Goal: Transaction & Acquisition: Purchase product/service

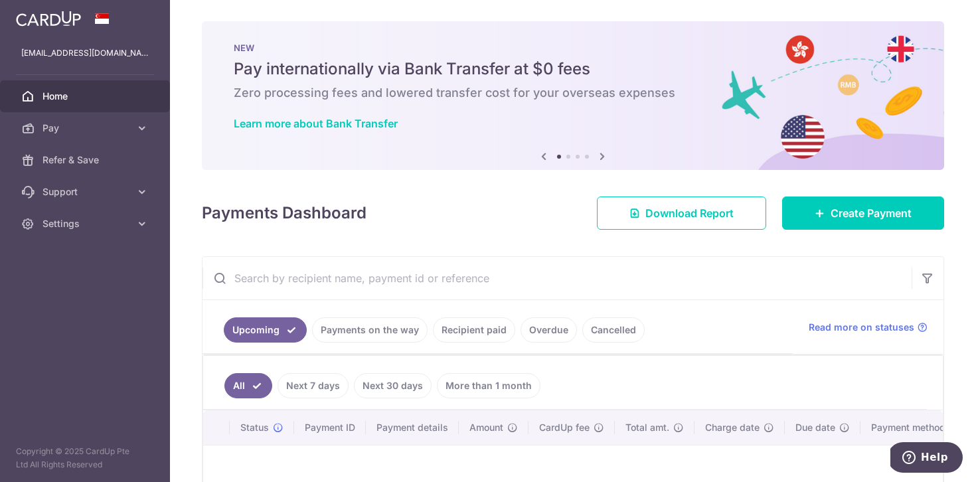
scroll to position [119, 0]
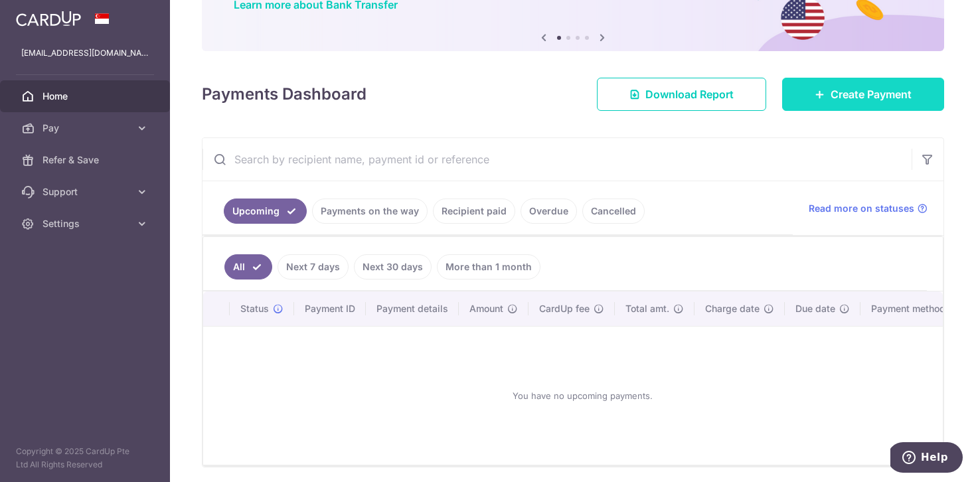
click at [820, 99] on icon at bounding box center [819, 94] width 11 height 11
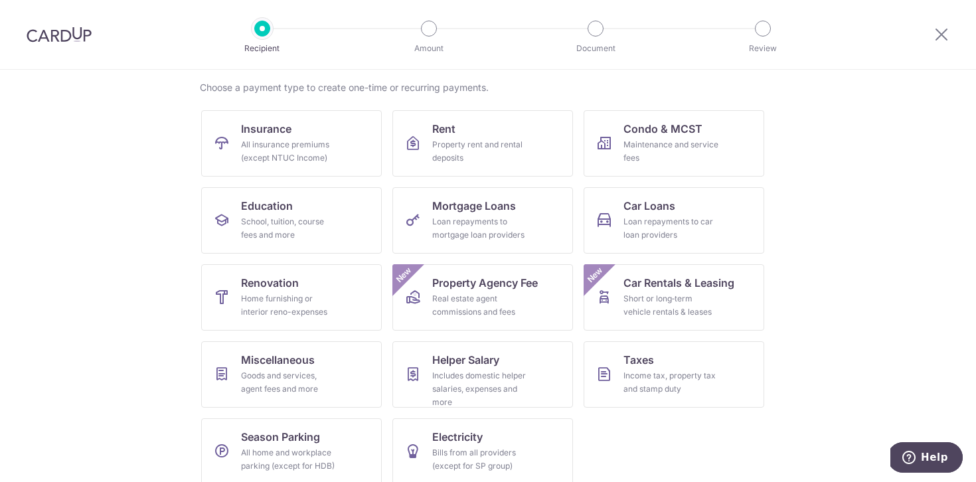
scroll to position [112, 0]
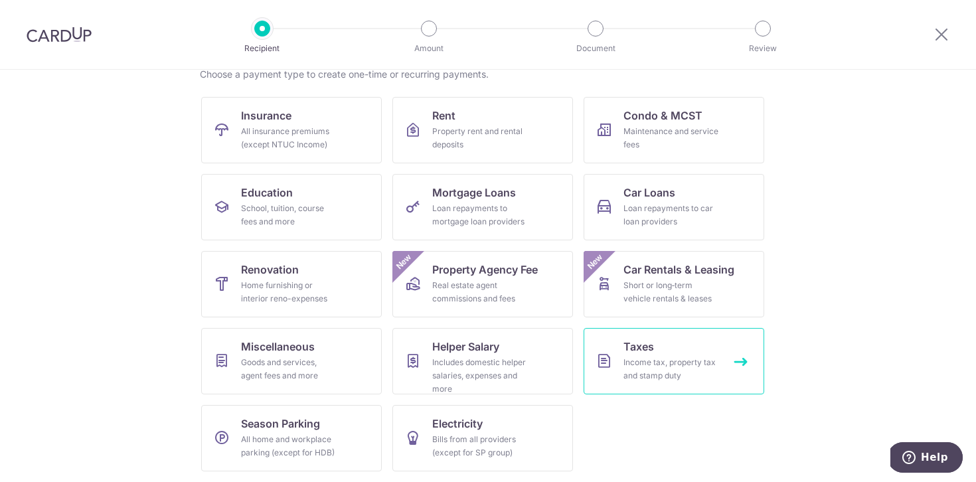
click at [648, 361] on div "Income tax, property tax and stamp duty" at bounding box center [671, 369] width 96 height 27
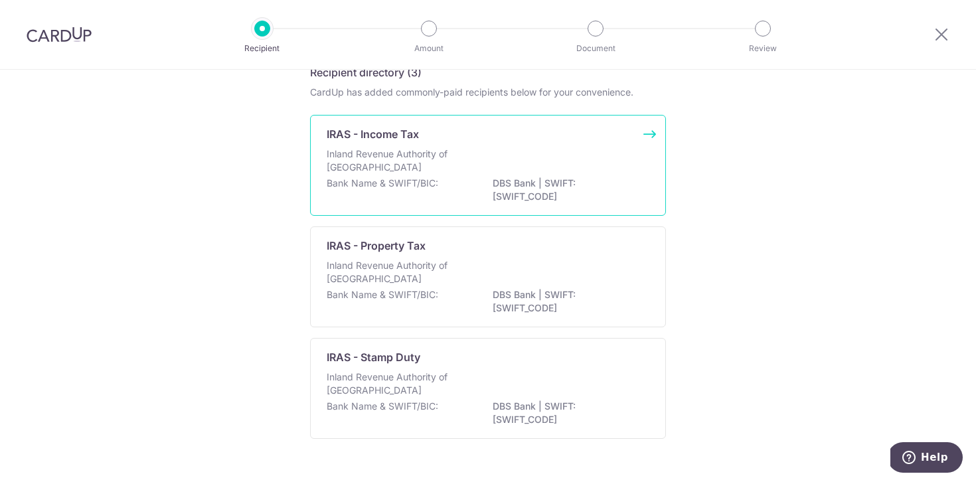
scroll to position [66, 0]
click at [604, 167] on div "Inland Revenue Authority of Singapore" at bounding box center [488, 162] width 323 height 29
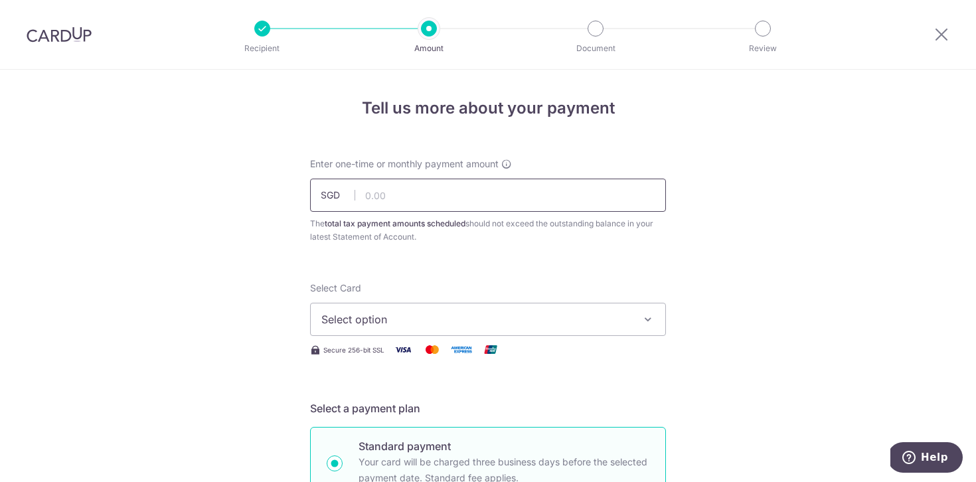
click at [473, 206] on input "text" at bounding box center [488, 195] width 356 height 33
paste input "VTAX25R"
type input "VTAX25R"
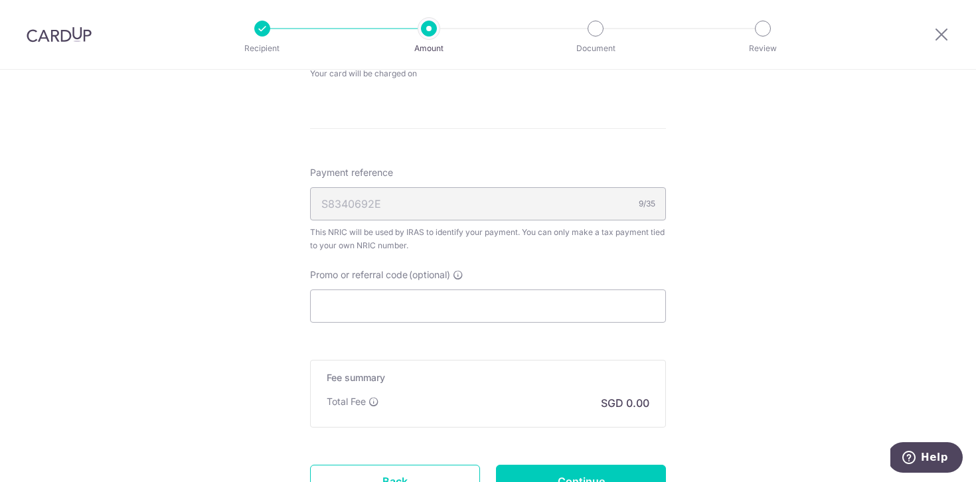
scroll to position [709, 0]
click at [385, 309] on input "Promo or referral code (optional)" at bounding box center [488, 301] width 356 height 33
paste input "VTAX25R"
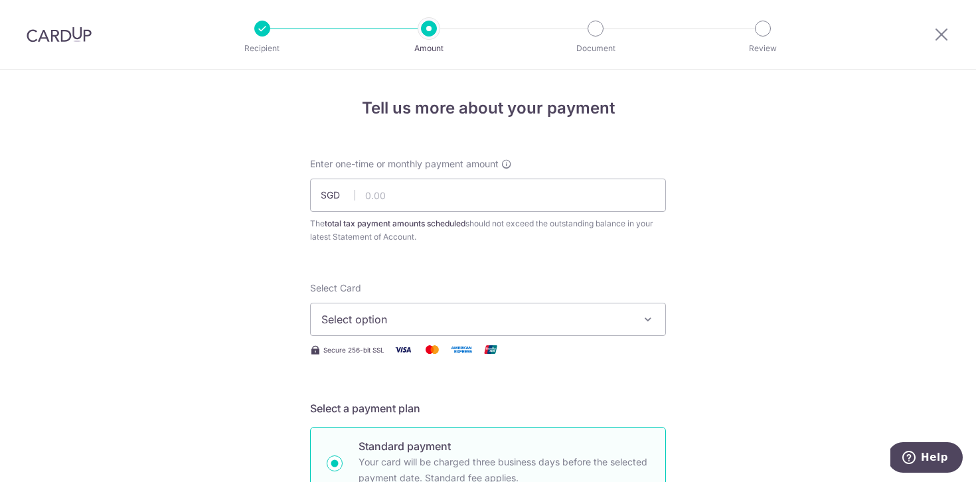
scroll to position [1, 0]
type input "VTAX25R"
click at [449, 331] on button "Select option" at bounding box center [488, 318] width 356 height 33
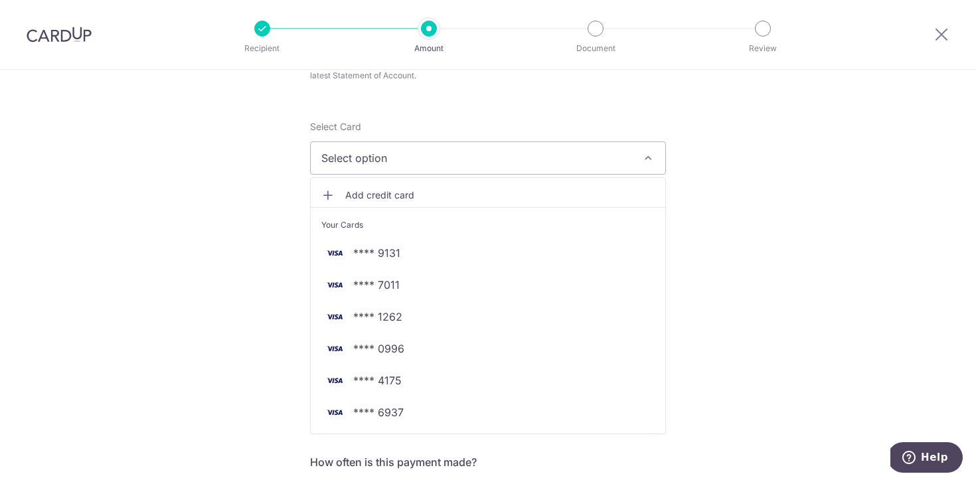
scroll to position [163, 0]
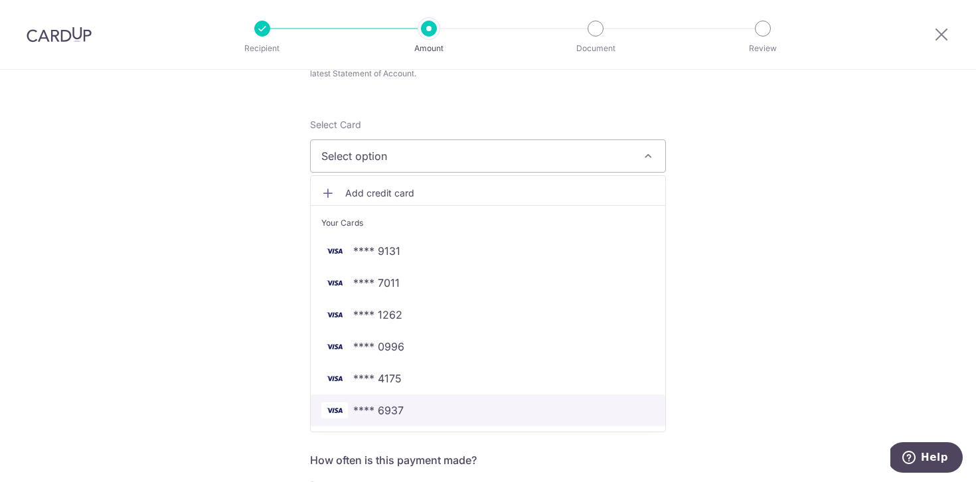
click at [436, 406] on span "**** 6937" at bounding box center [487, 410] width 333 height 16
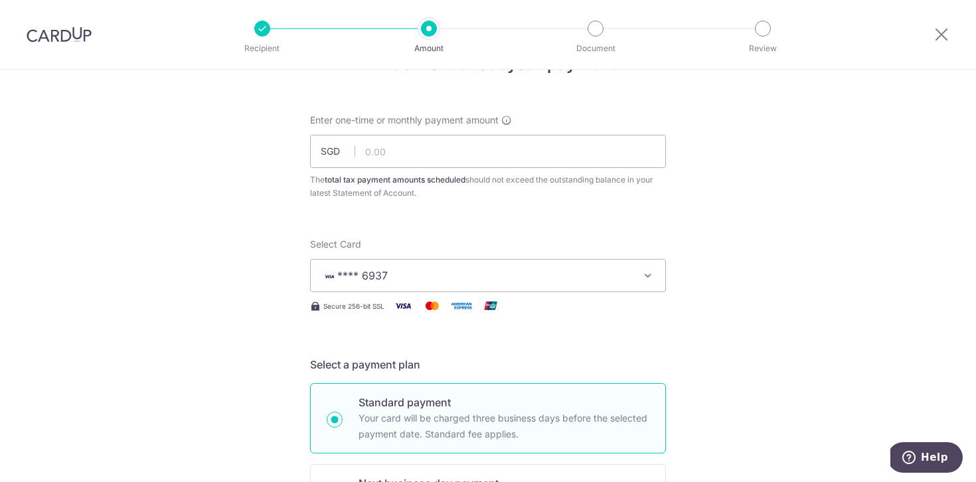
scroll to position [0, 0]
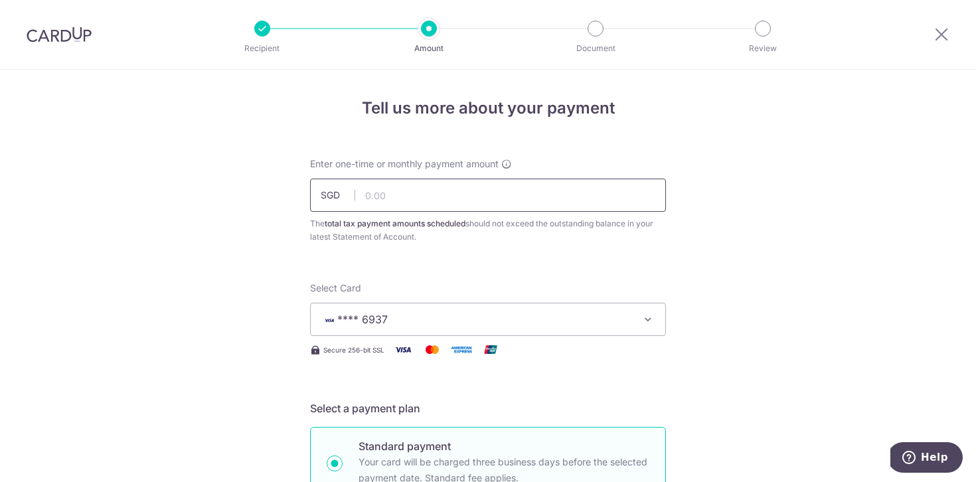
click at [405, 194] on input "text" at bounding box center [488, 195] width 356 height 33
paste input "769.87"
type input "769.87"
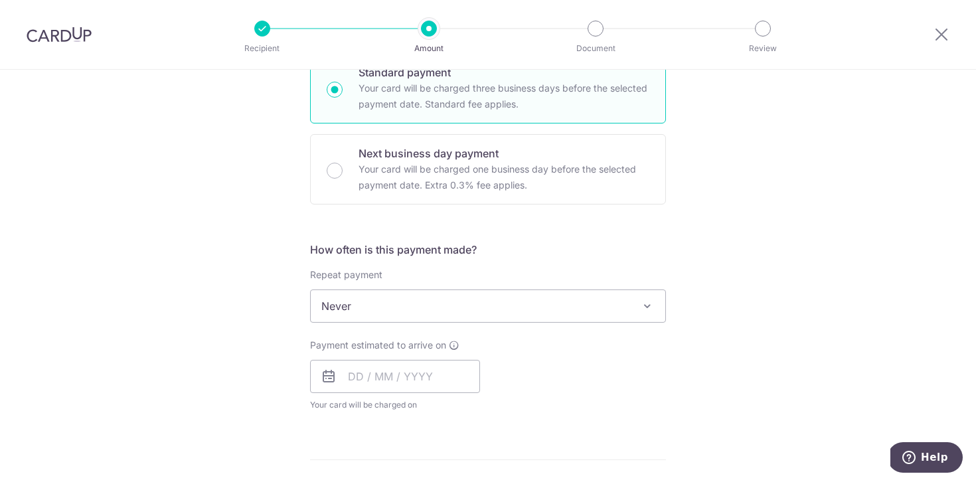
scroll to position [387, 0]
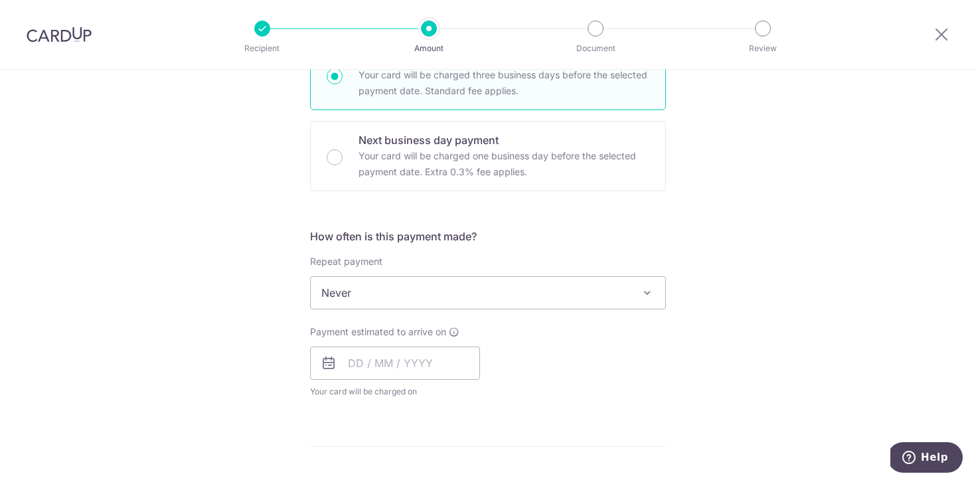
click at [449, 297] on span "Never" at bounding box center [488, 293] width 354 height 32
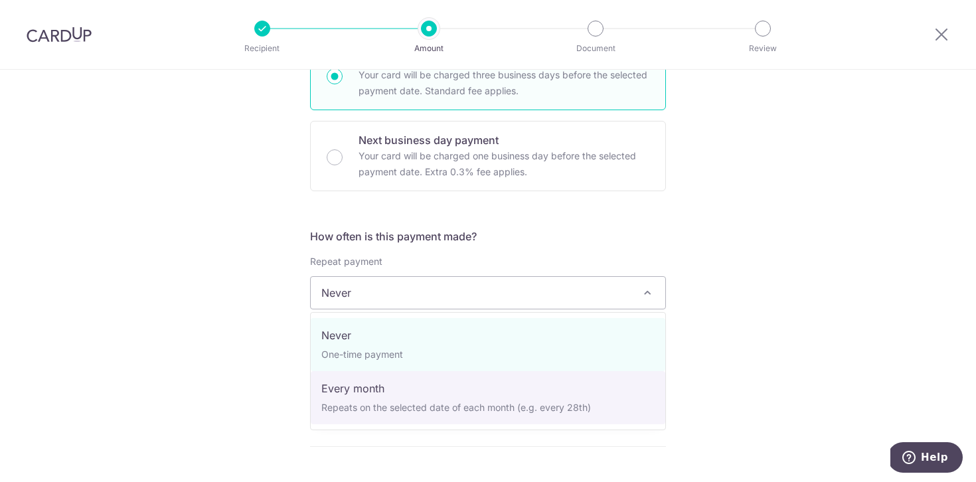
select select "3"
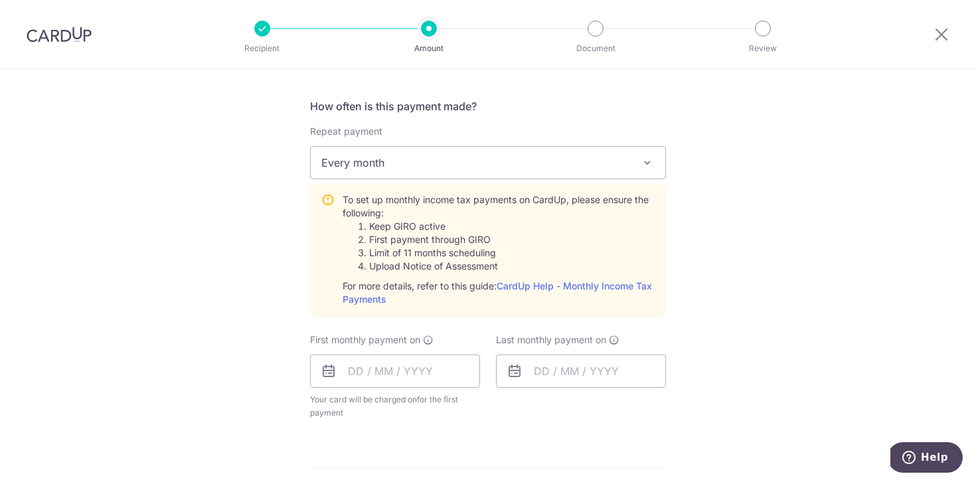
scroll to position [541, 0]
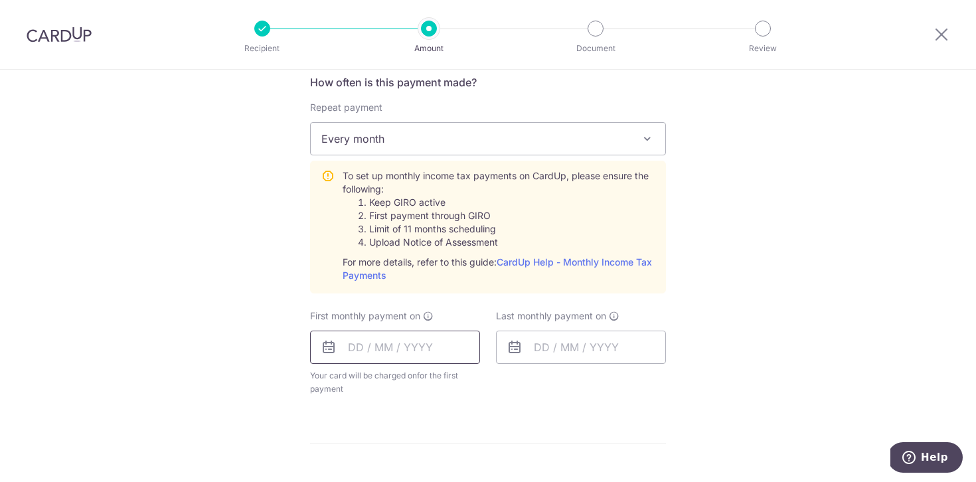
click at [417, 348] on input "text" at bounding box center [395, 347] width 170 height 33
click at [175, 277] on div "Tell us more about your payment Enter one-time or monthly payment amount SGD 76…" at bounding box center [488, 251] width 976 height 1444
click at [427, 347] on input "text" at bounding box center [395, 347] width 170 height 33
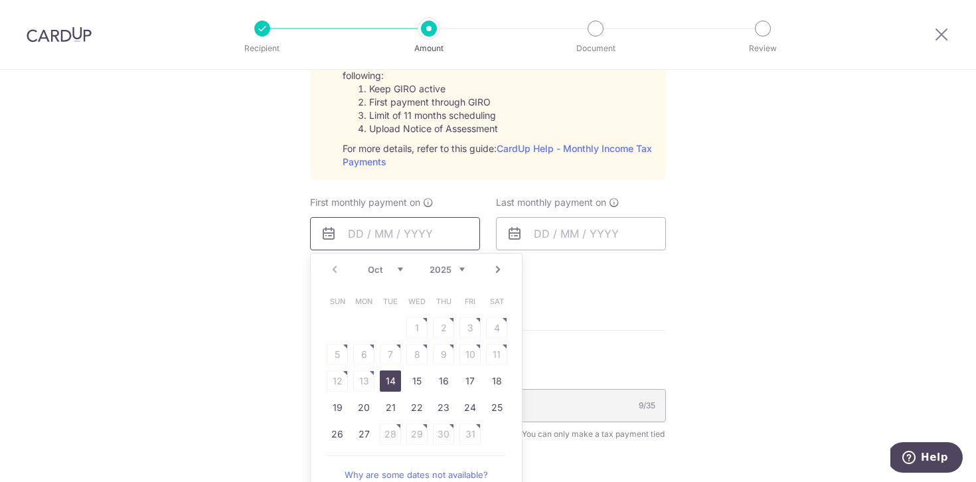
scroll to position [663, 0]
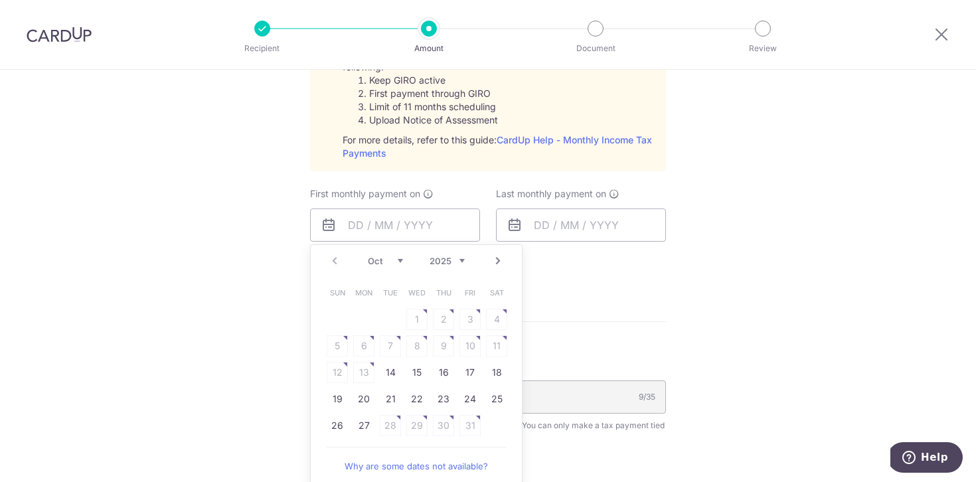
click at [499, 260] on link "Next" at bounding box center [498, 261] width 16 height 16
click at [340, 267] on link "Prev" at bounding box center [335, 261] width 16 height 16
click at [396, 465] on link "Why are some dates not available?" at bounding box center [416, 466] width 179 height 27
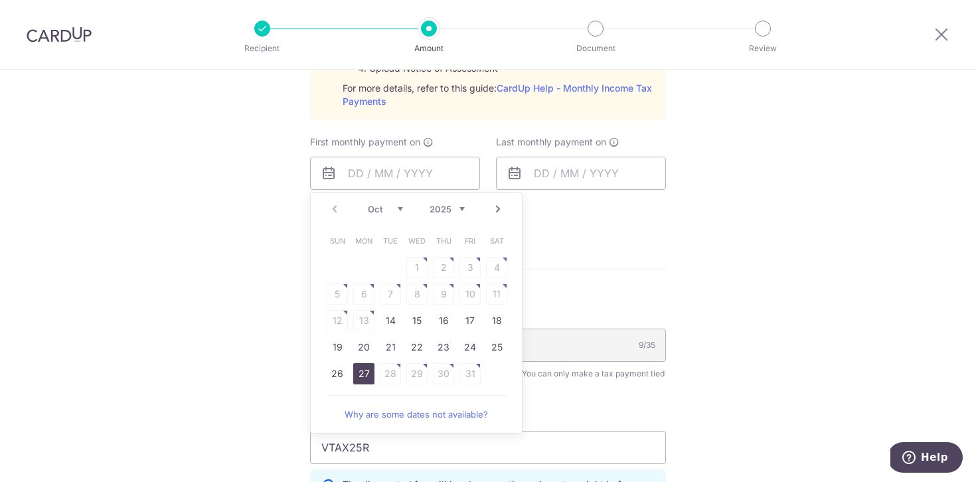
click at [368, 374] on link "27" at bounding box center [363, 373] width 21 height 21
type input "27/10/2025"
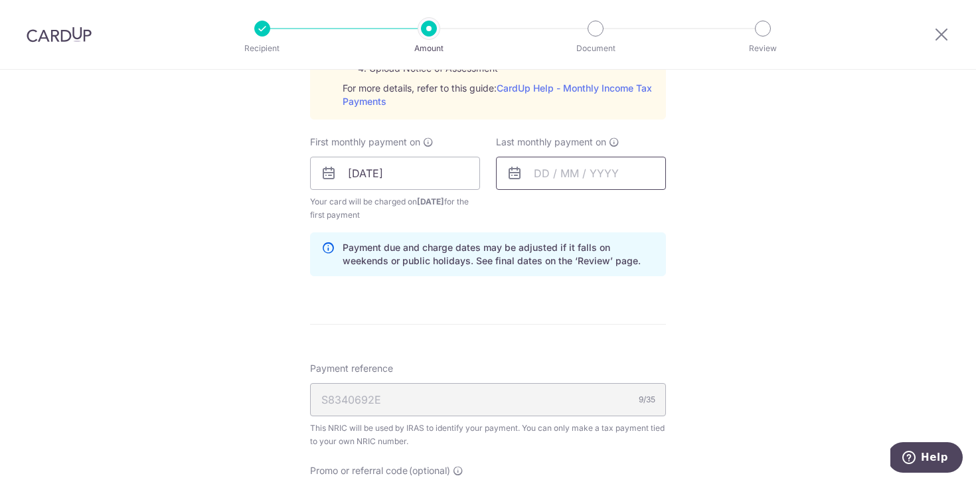
click at [552, 171] on input "text" at bounding box center [581, 173] width 170 height 33
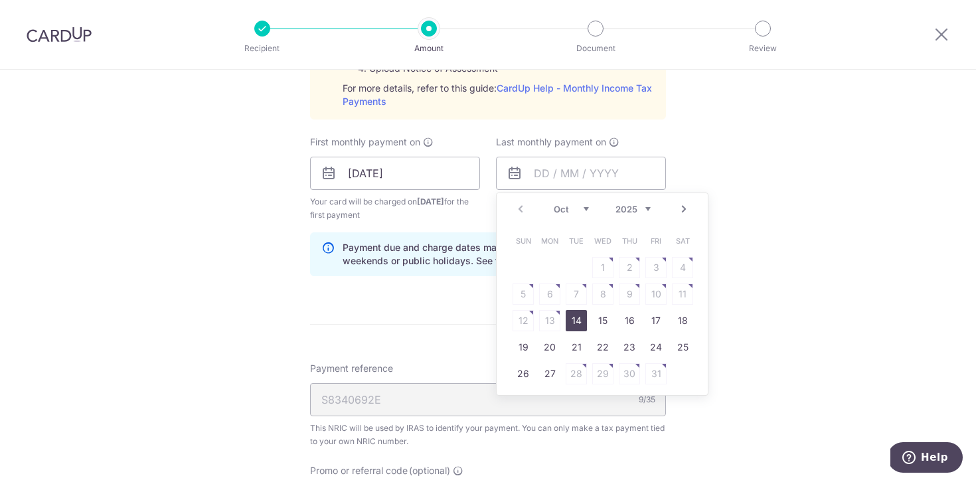
click at [683, 212] on link "Next" at bounding box center [684, 209] width 16 height 16
click at [606, 348] on link "25" at bounding box center [602, 347] width 21 height 21
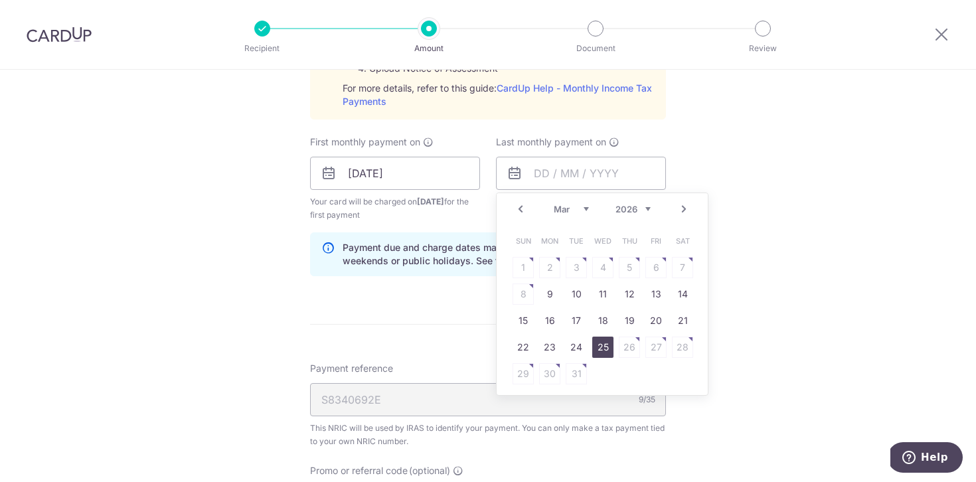
type input "25/03/2026"
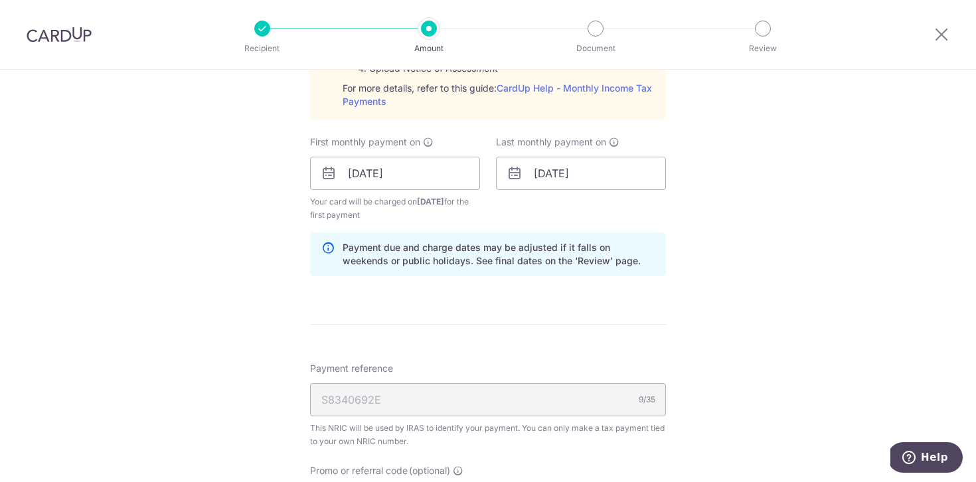
click at [733, 243] on div "Tell us more about your payment Enter one-time or monthly payment amount SGD 76…" at bounding box center [488, 104] width 976 height 1498
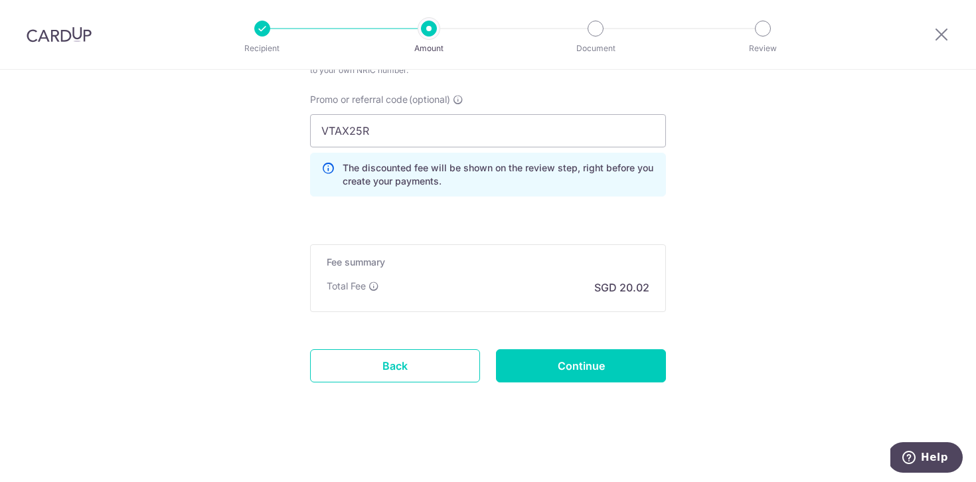
scroll to position [1085, 0]
click at [437, 123] on input "VTAX25R" at bounding box center [488, 131] width 356 height 33
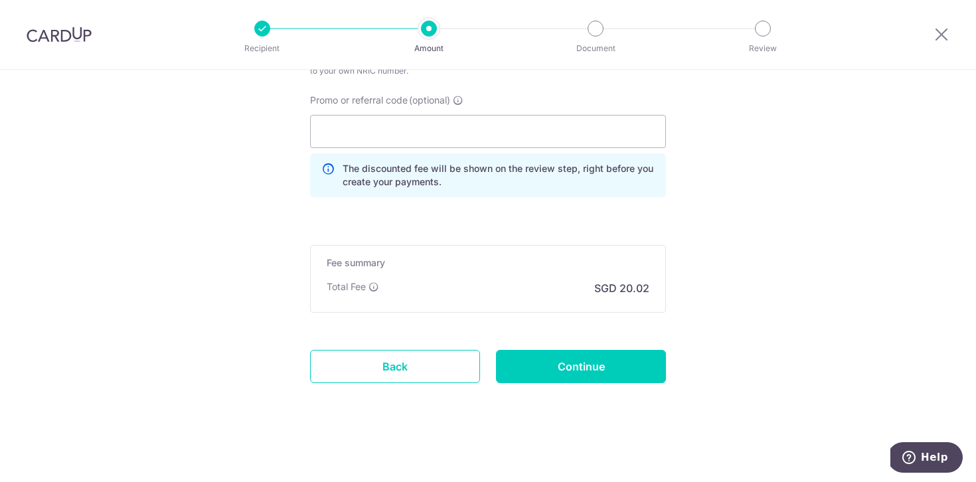
click at [508, 155] on div "The discounted fee will be shown on the review step, right before you create yo…" at bounding box center [488, 175] width 356 height 44
click at [473, 126] on input "Promo or referral code (optional)" at bounding box center [488, 131] width 356 height 33
paste input "VTAX25R"
type input "VTAX25R"
click at [573, 377] on input "Continue" at bounding box center [581, 366] width 170 height 33
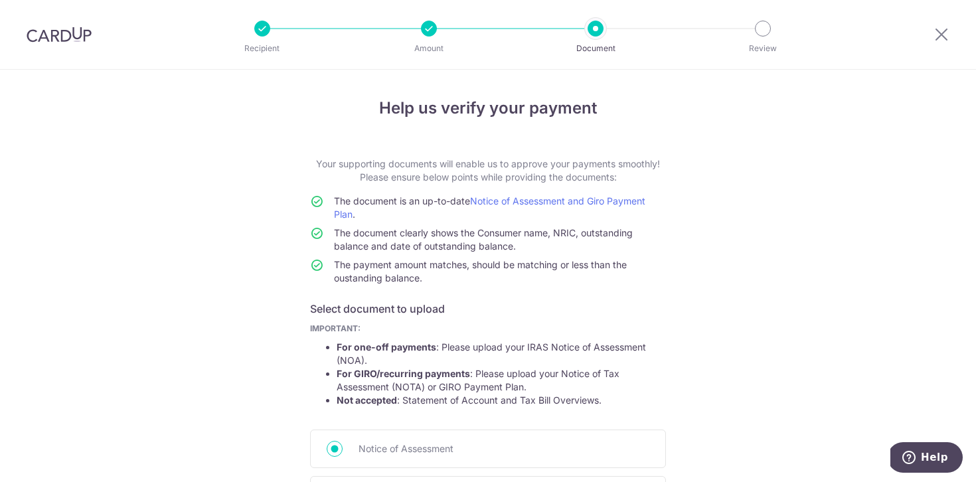
scroll to position [196, 0]
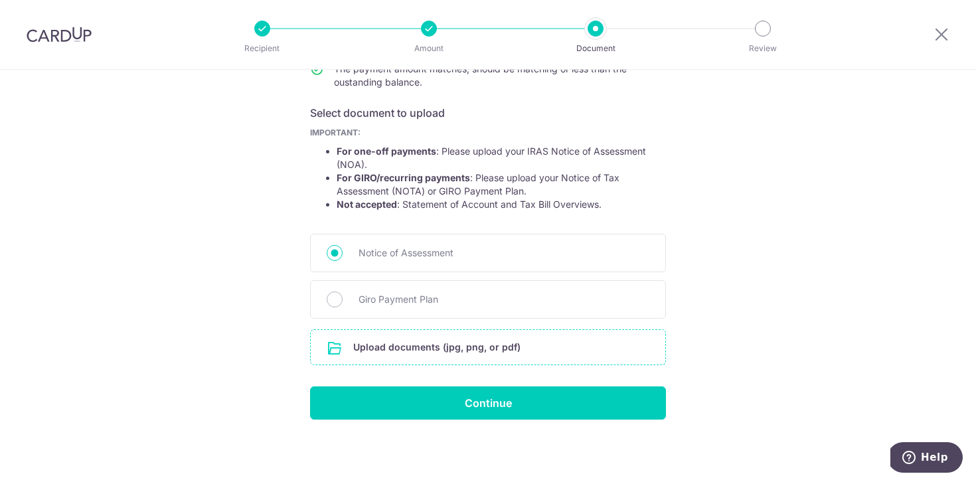
click at [451, 347] on input "file" at bounding box center [488, 347] width 354 height 35
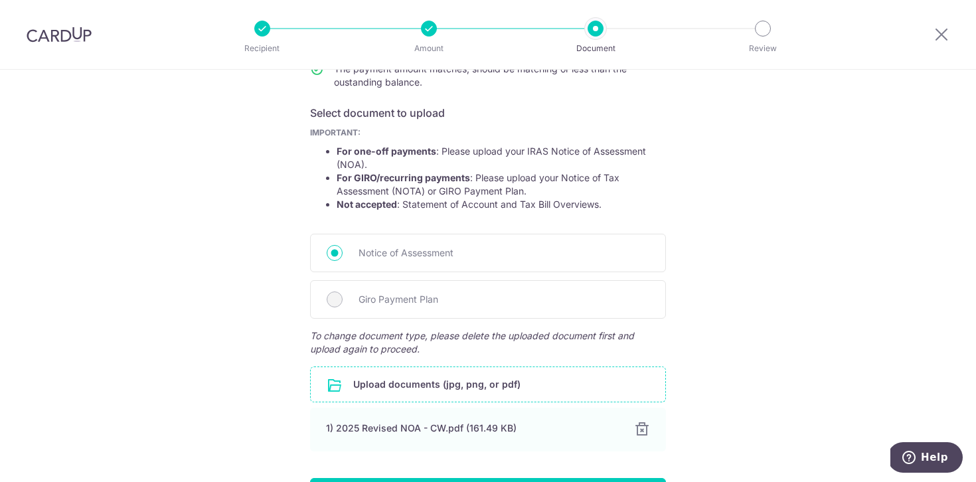
scroll to position [287, 0]
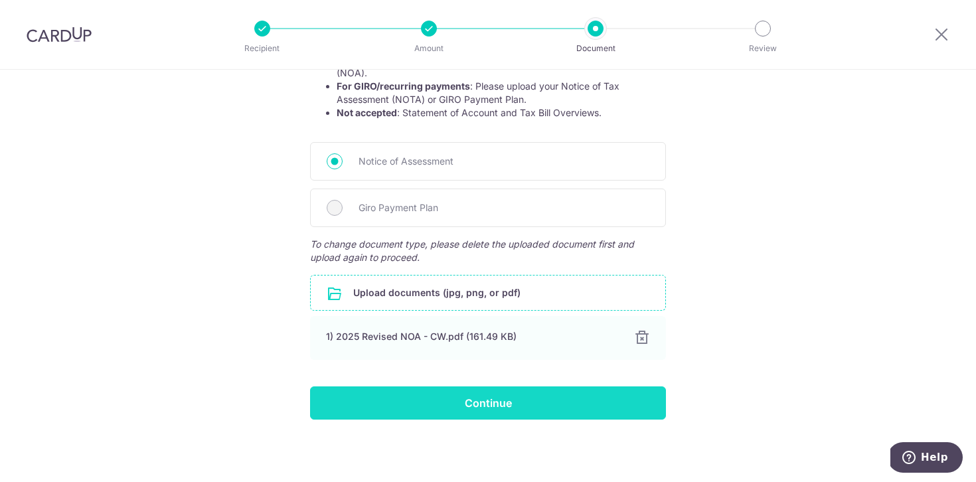
click at [550, 406] on input "Continue" at bounding box center [488, 402] width 356 height 33
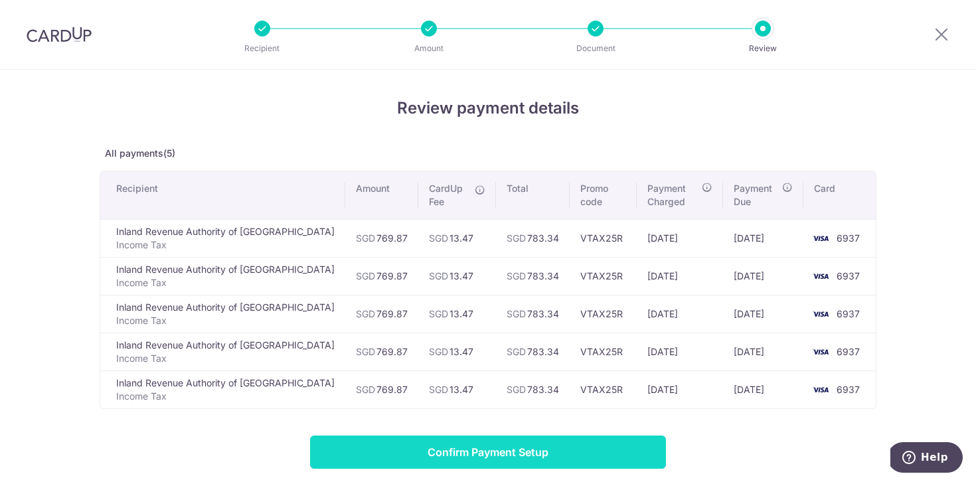
click at [499, 451] on input "Confirm Payment Setup" at bounding box center [488, 451] width 356 height 33
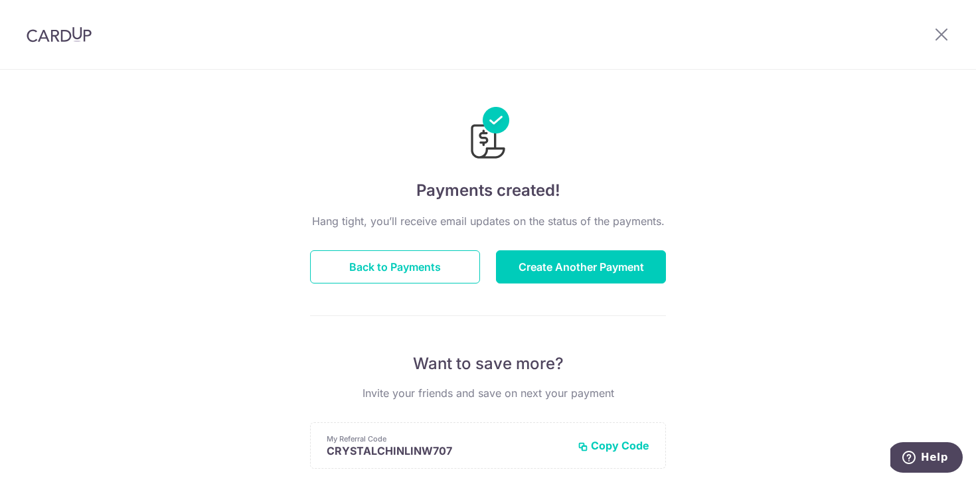
click at [781, 165] on div "Payments created! Hang tight, you’ll receive email updates on the status of the…" at bounding box center [488, 424] width 976 height 709
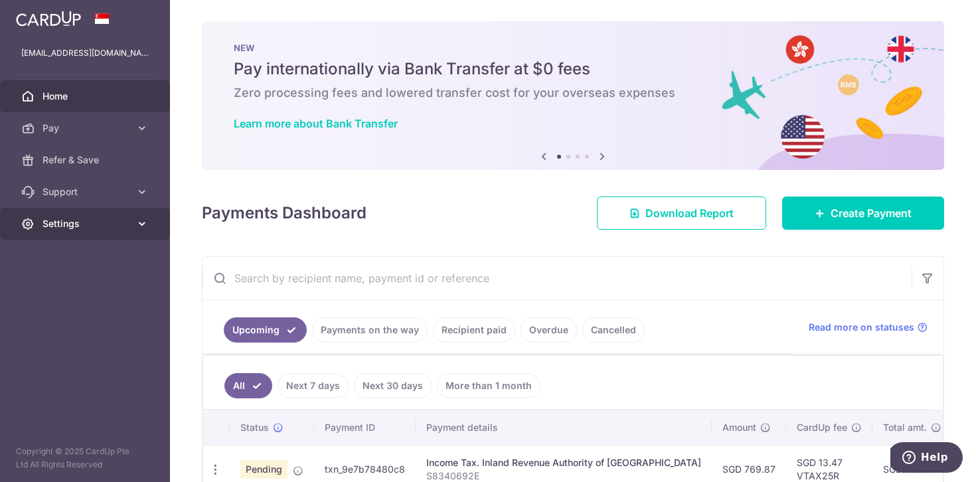
click at [107, 222] on span "Settings" at bounding box center [86, 223] width 88 height 13
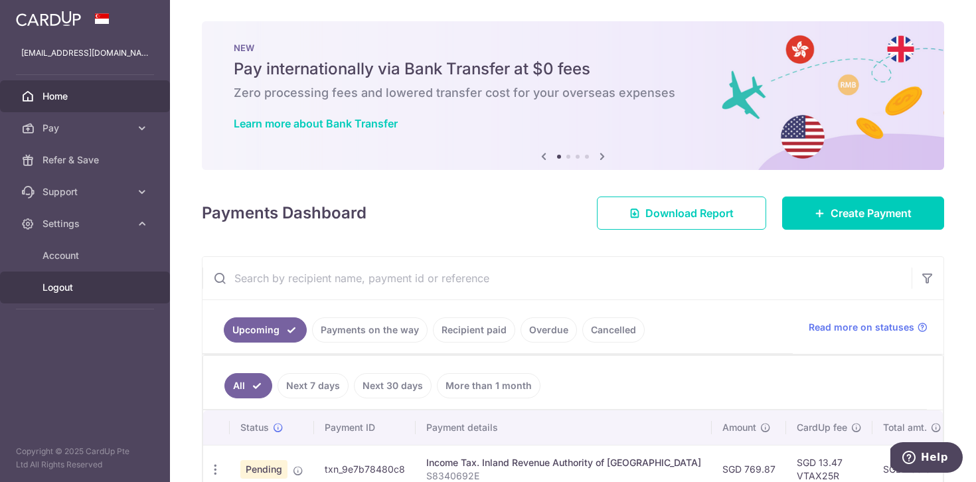
click at [67, 284] on span "Logout" at bounding box center [86, 287] width 88 height 13
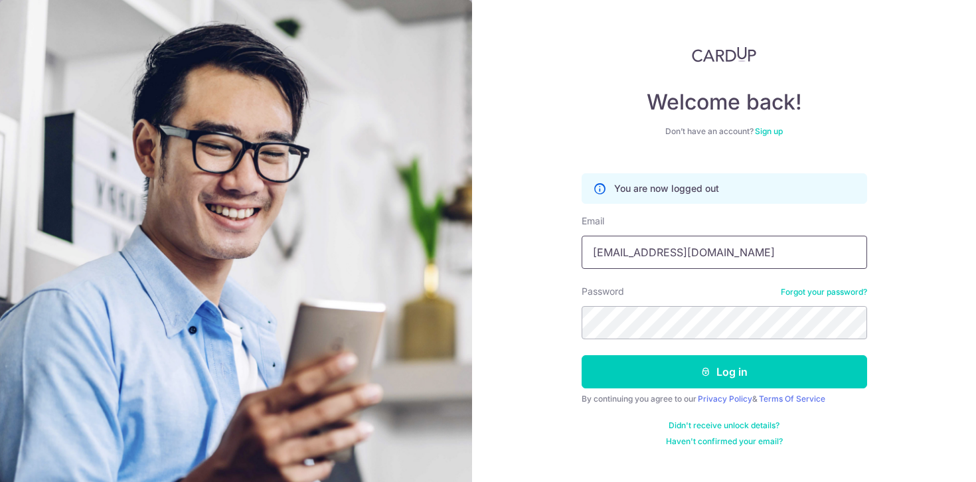
click at [665, 265] on input "crystalclwarren@gmail.com" at bounding box center [723, 252] width 285 height 33
type input "[EMAIL_ADDRESS][DOMAIN_NAME]"
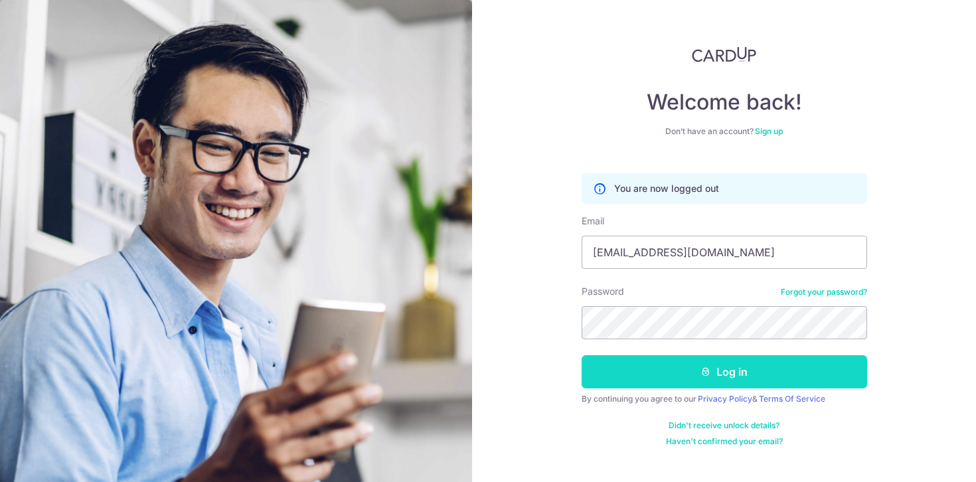
click at [665, 384] on button "Log in" at bounding box center [723, 371] width 285 height 33
